Goal: Find specific page/section: Find specific page/section

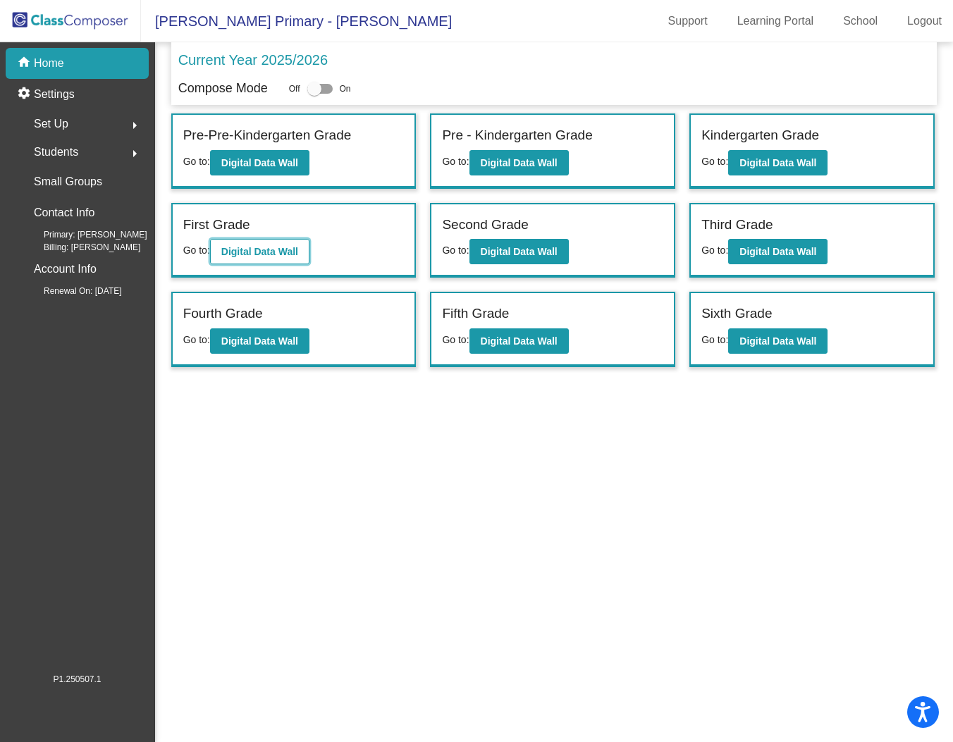
click at [260, 249] on b "Digital Data Wall" at bounding box center [259, 251] width 77 height 11
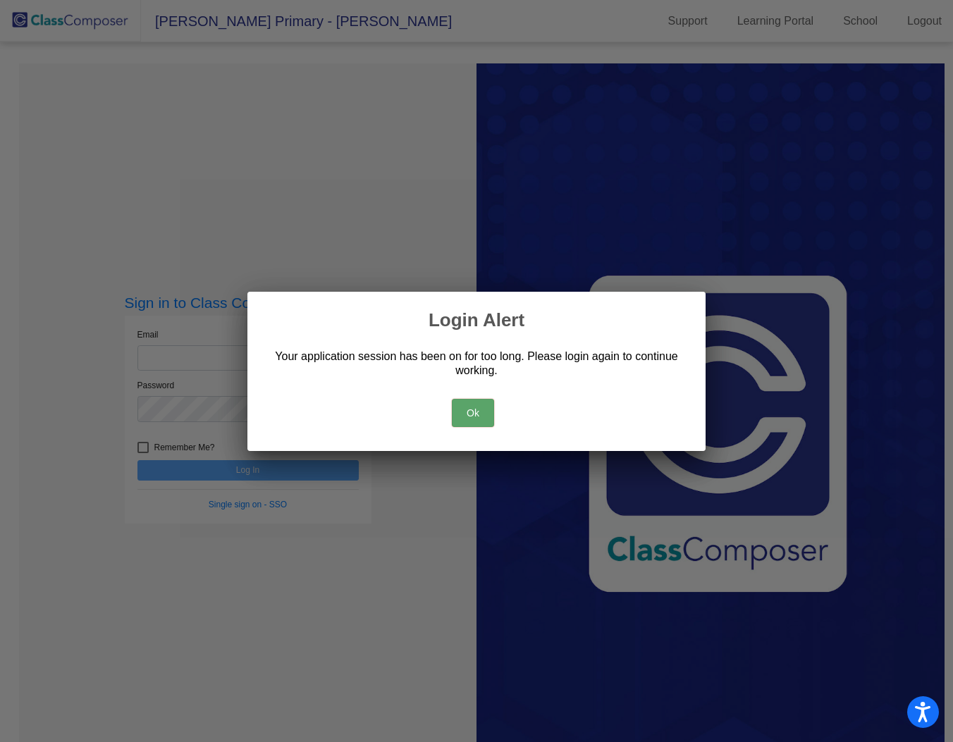
click at [474, 416] on button "Ok" at bounding box center [473, 413] width 42 height 28
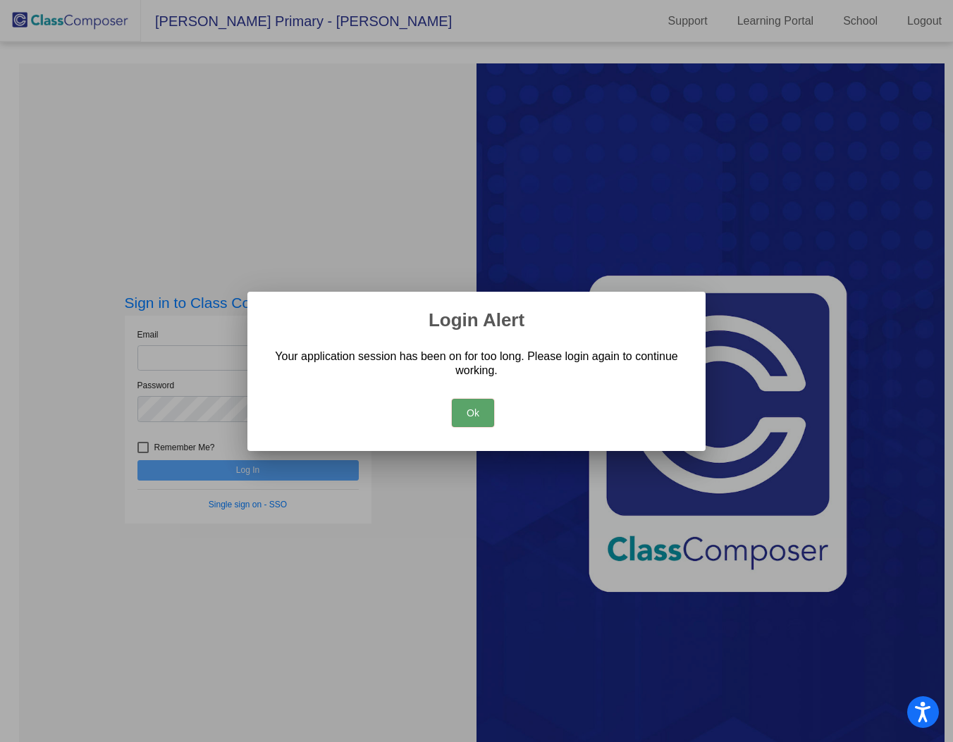
click at [474, 416] on button "Ok" at bounding box center [473, 413] width 42 height 28
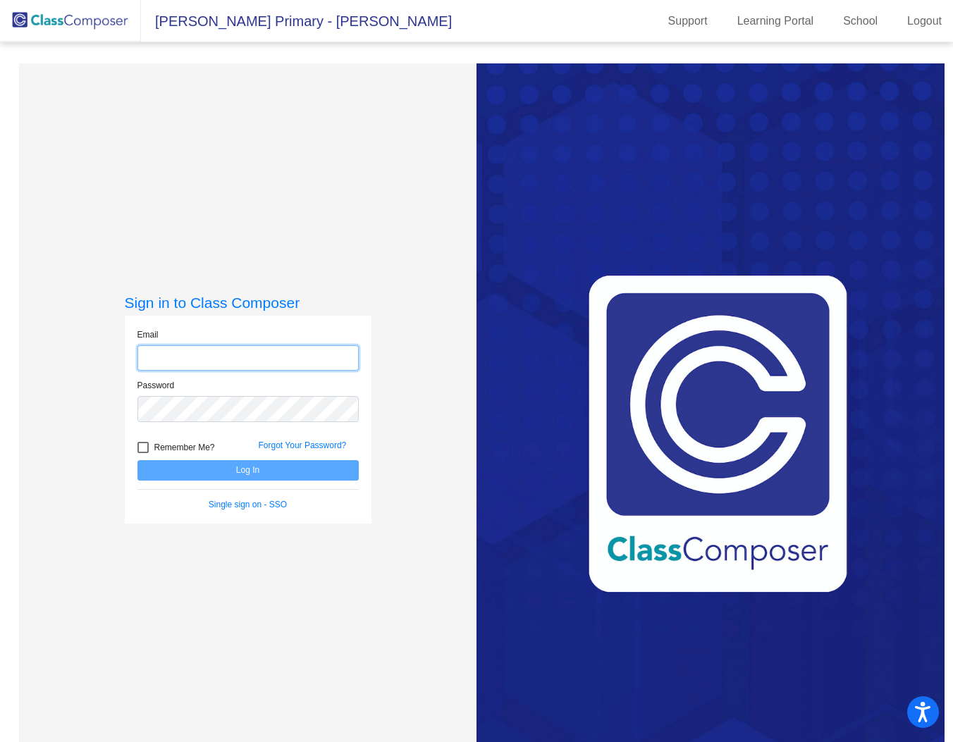
click at [213, 367] on input "email" at bounding box center [247, 358] width 221 height 26
type input "[EMAIL_ADDRESS][DOMAIN_NAME]"
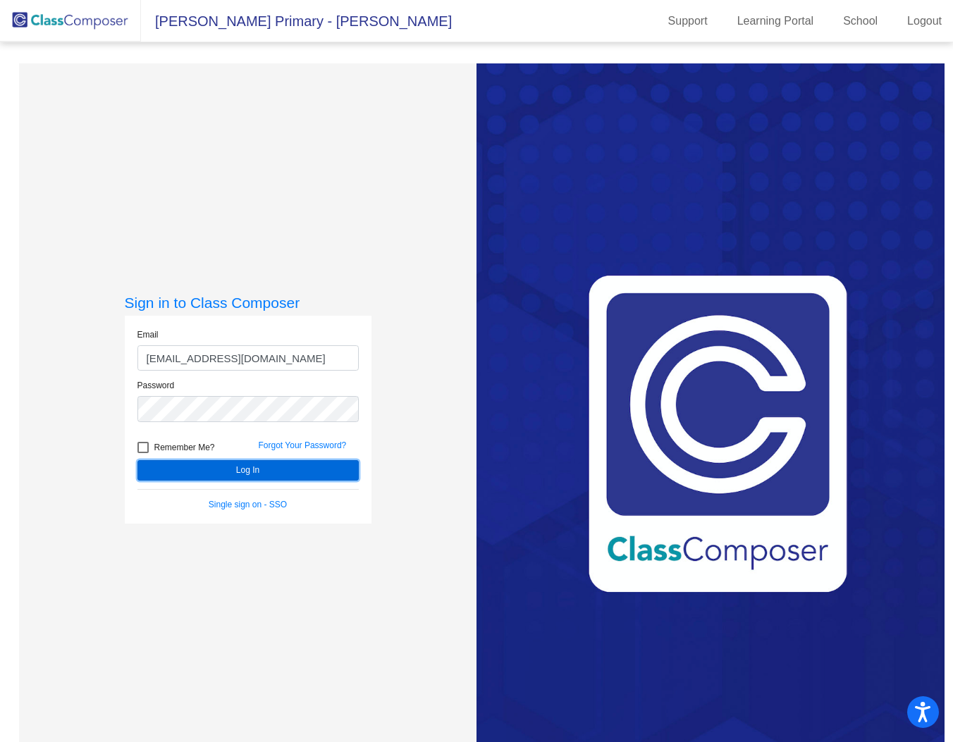
click at [225, 464] on button "Log In" at bounding box center [247, 470] width 221 height 20
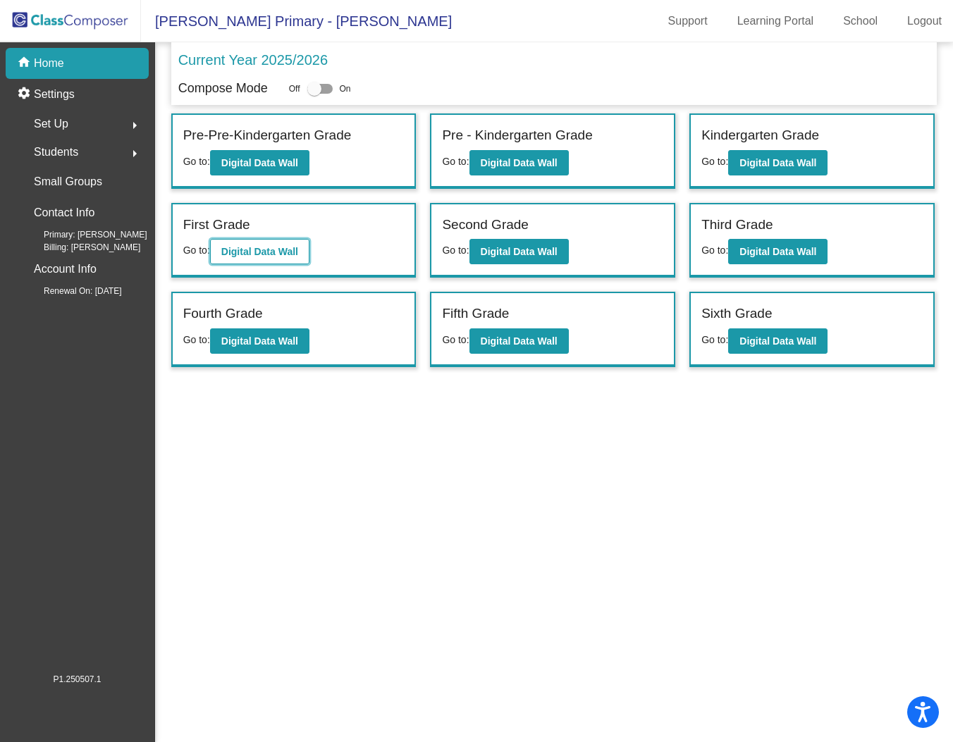
click at [278, 252] on b "Digital Data Wall" at bounding box center [259, 251] width 77 height 11
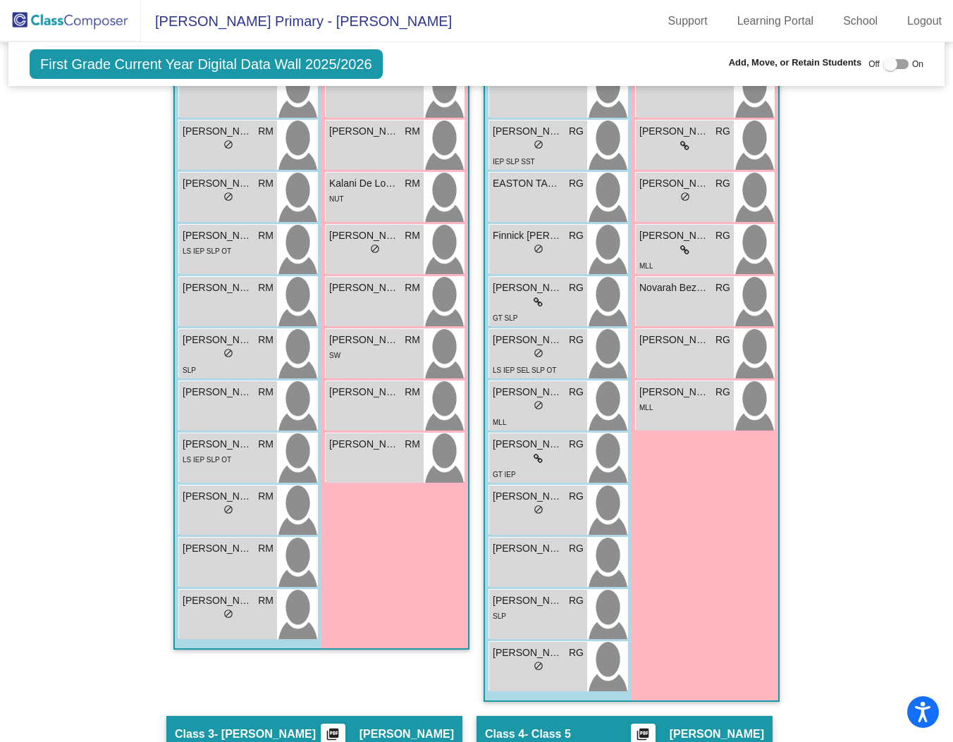
scroll to position [539, 0]
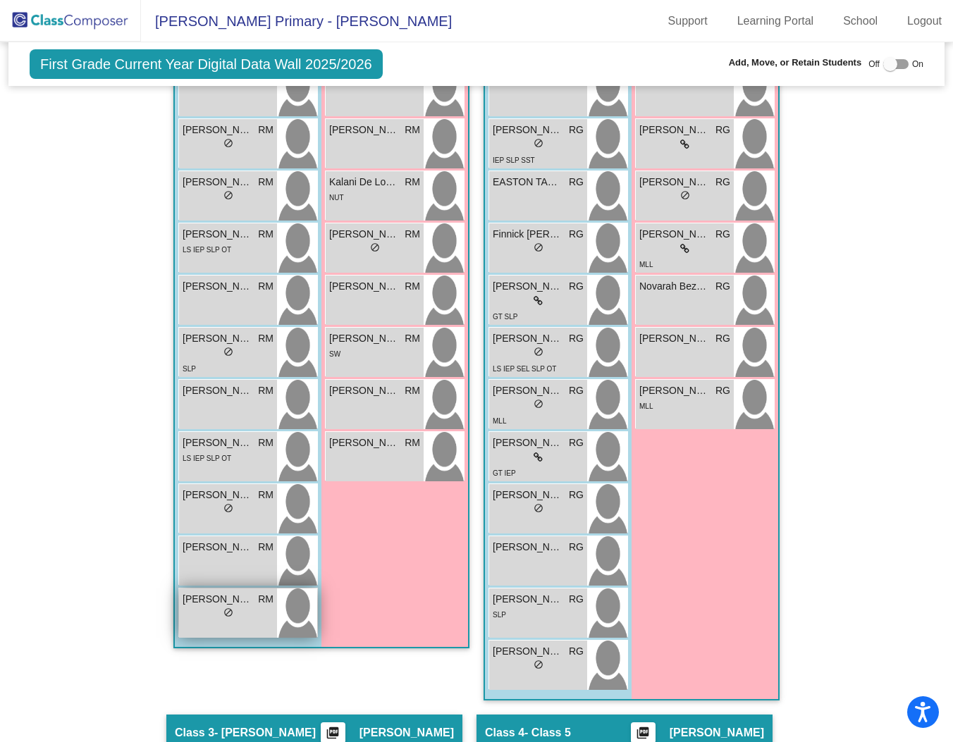
click at [226, 611] on span "do_not_disturb_alt" at bounding box center [228, 612] width 10 height 10
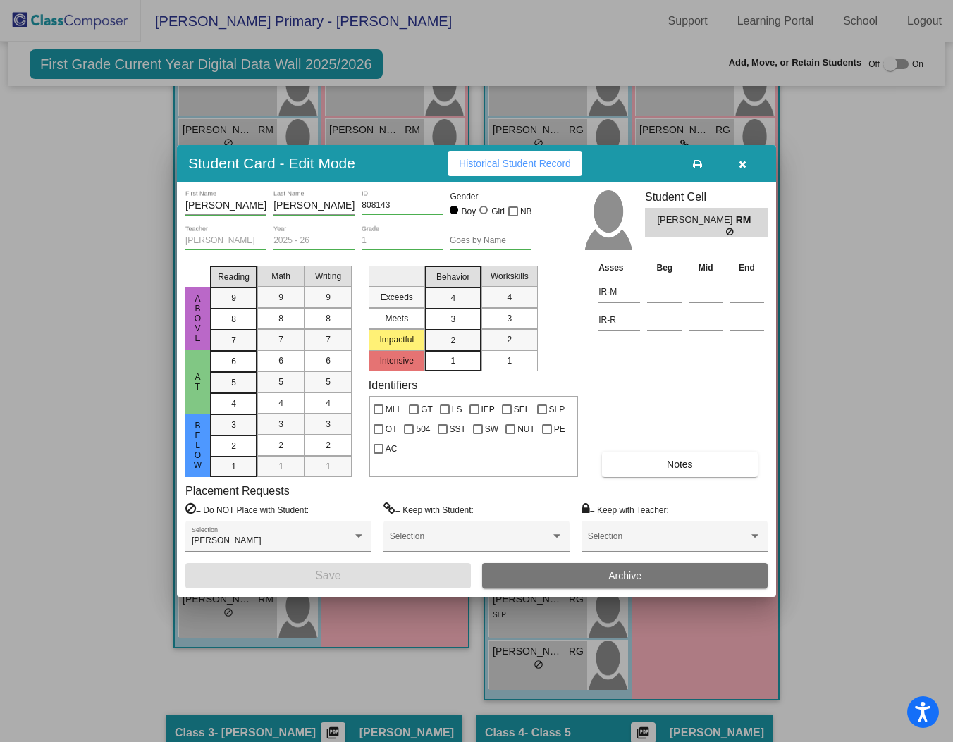
click at [745, 163] on icon "button" at bounding box center [742, 164] width 8 height 10
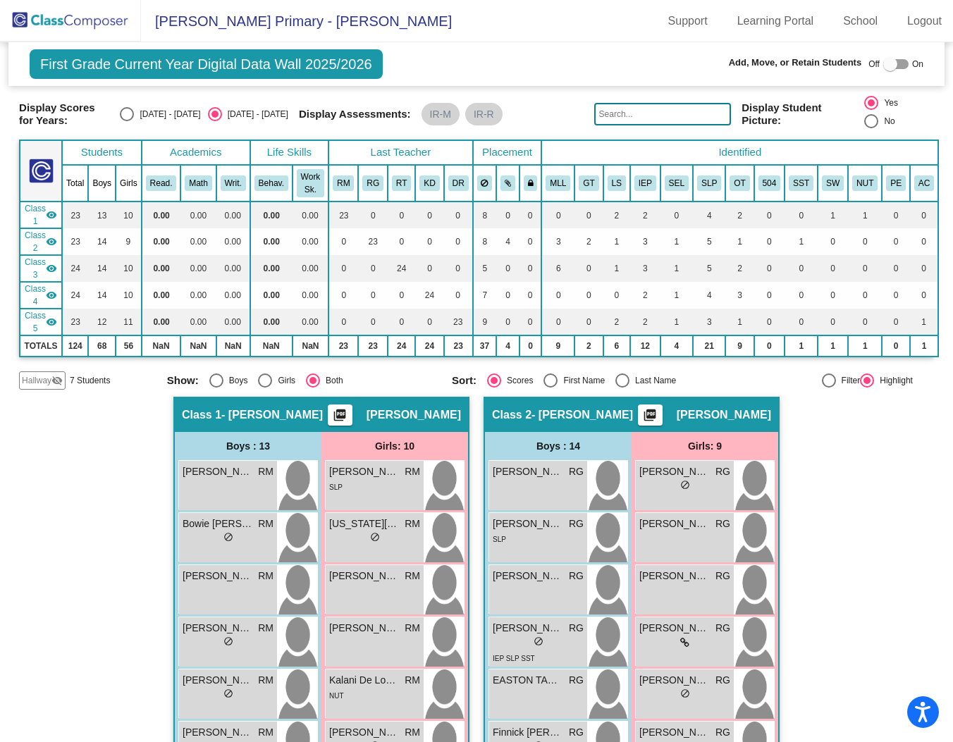
scroll to position [0, 0]
